Goal: Check status: Check status

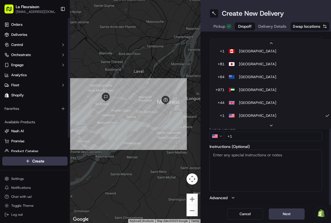
click at [34, 34] on html "La Fleuraison [EMAIL_ADDRESS][DOMAIN_NAME] Toggle Sidebar Orders Deliveries Con…" at bounding box center [165, 111] width 331 height 223
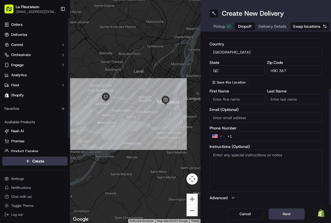
click at [23, 33] on span "Deliveries" at bounding box center [19, 34] width 16 height 5
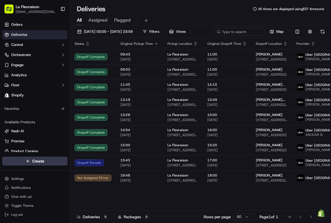
click at [79, 31] on button "[DATE] 00:00 - [DATE] 23:59" at bounding box center [105, 32] width 61 height 8
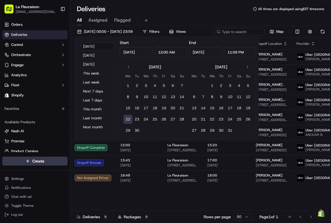
click at [103, 65] on button "[DATE]" at bounding box center [97, 65] width 34 height 8
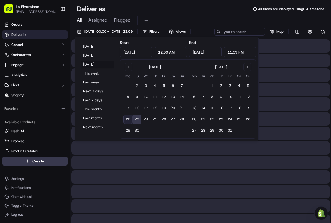
type input "[DATE]"
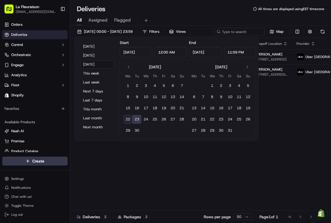
click at [297, 137] on div "Status Original Pickup Time Pickup Location Original Dropoff Time Dropoff Locat…" at bounding box center [221, 124] width 303 height 173
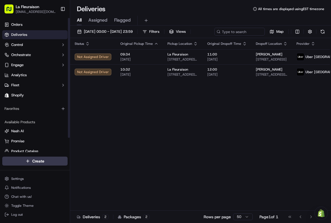
click at [51, 33] on link "Deliveries" at bounding box center [34, 34] width 65 height 9
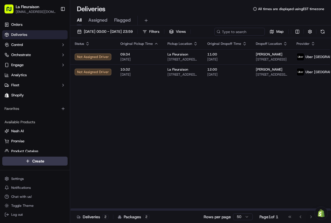
click at [105, 30] on span "[DATE] 00:00 - [DATE] 23:59" at bounding box center [108, 31] width 49 height 5
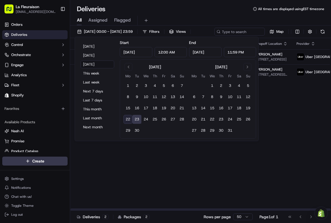
click at [129, 118] on button "22" at bounding box center [127, 119] width 9 height 9
type input "[DATE]"
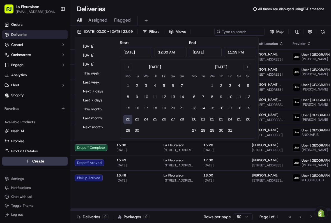
click at [151, 169] on td "15:43 [DATE]" at bounding box center [135, 162] width 47 height 15
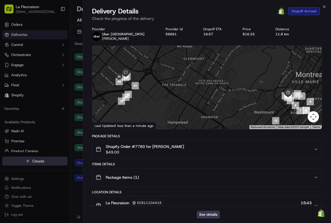
click at [52, 184] on div at bounding box center [165, 111] width 331 height 223
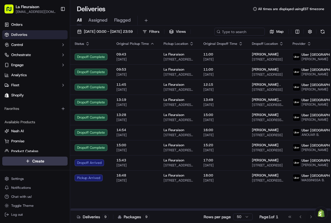
click at [265, 170] on td "[PERSON_NAME] [STREET_ADDRESS]" at bounding box center [267, 162] width 41 height 15
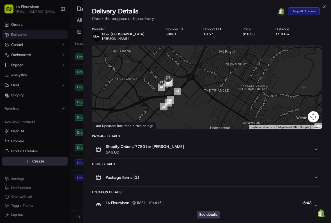
click at [43, 108] on div at bounding box center [165, 111] width 331 height 223
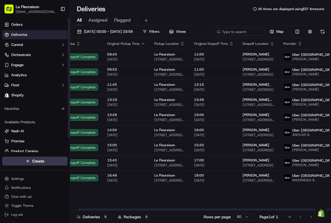
scroll to position [0, 11]
